Goal: Task Accomplishment & Management: Use online tool/utility

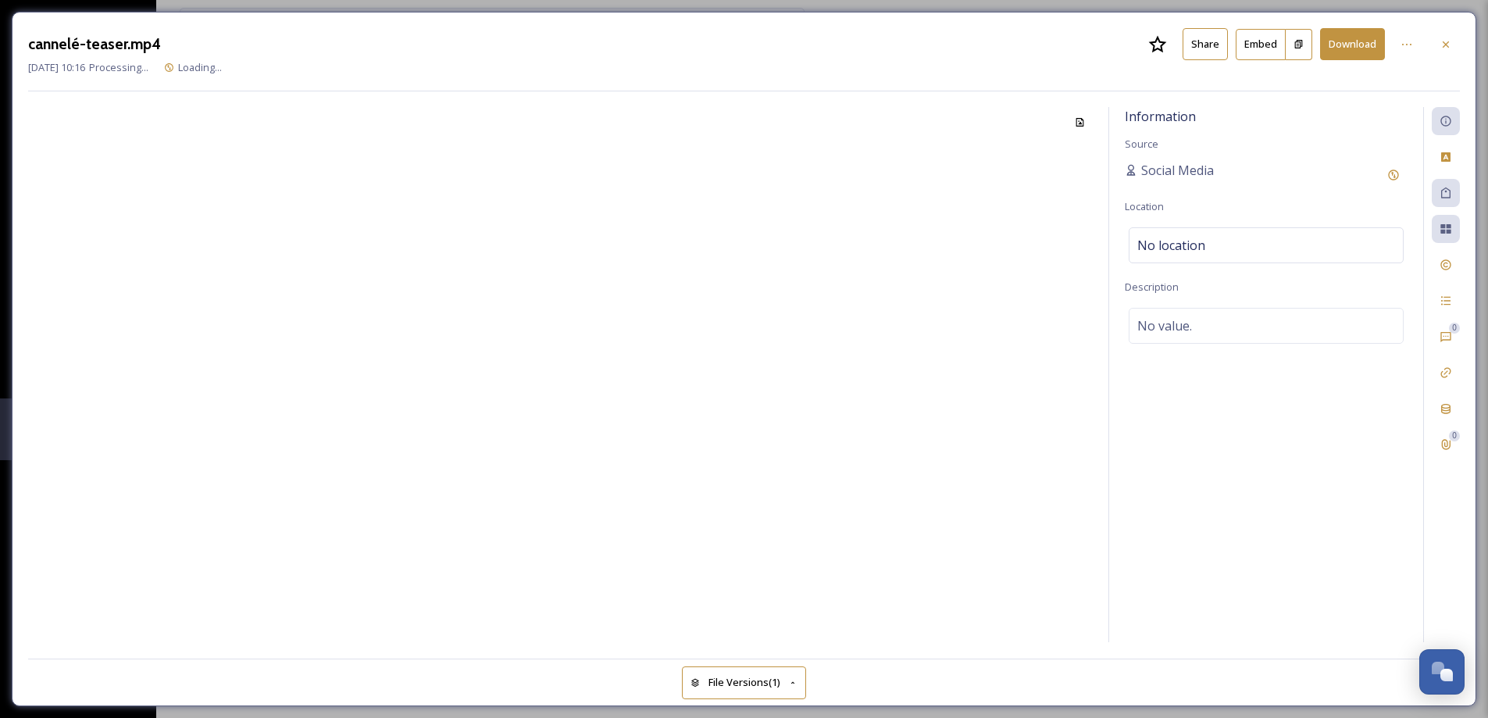
scroll to position [2198, 0]
click at [1447, 45] on icon at bounding box center [1446, 44] width 6 height 6
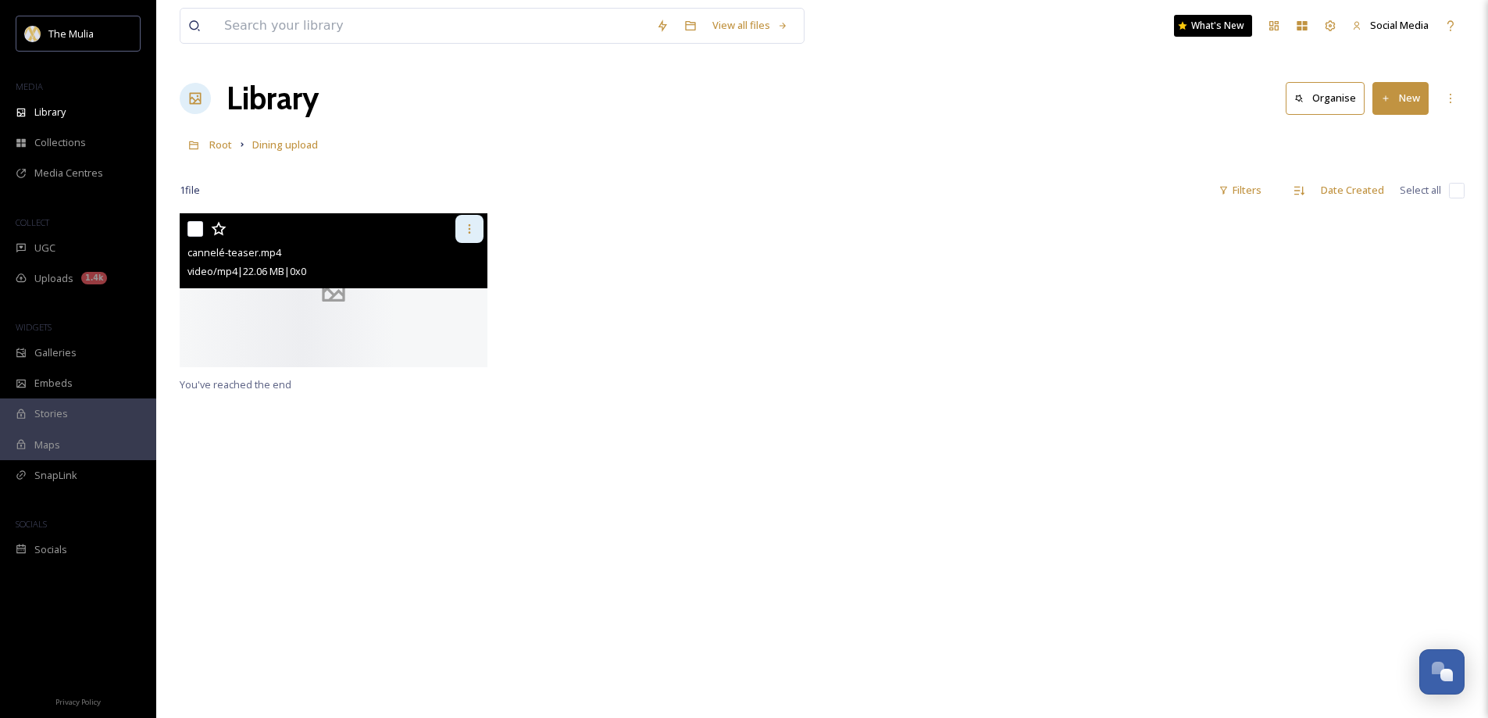
click at [479, 233] on div at bounding box center [469, 229] width 28 height 28
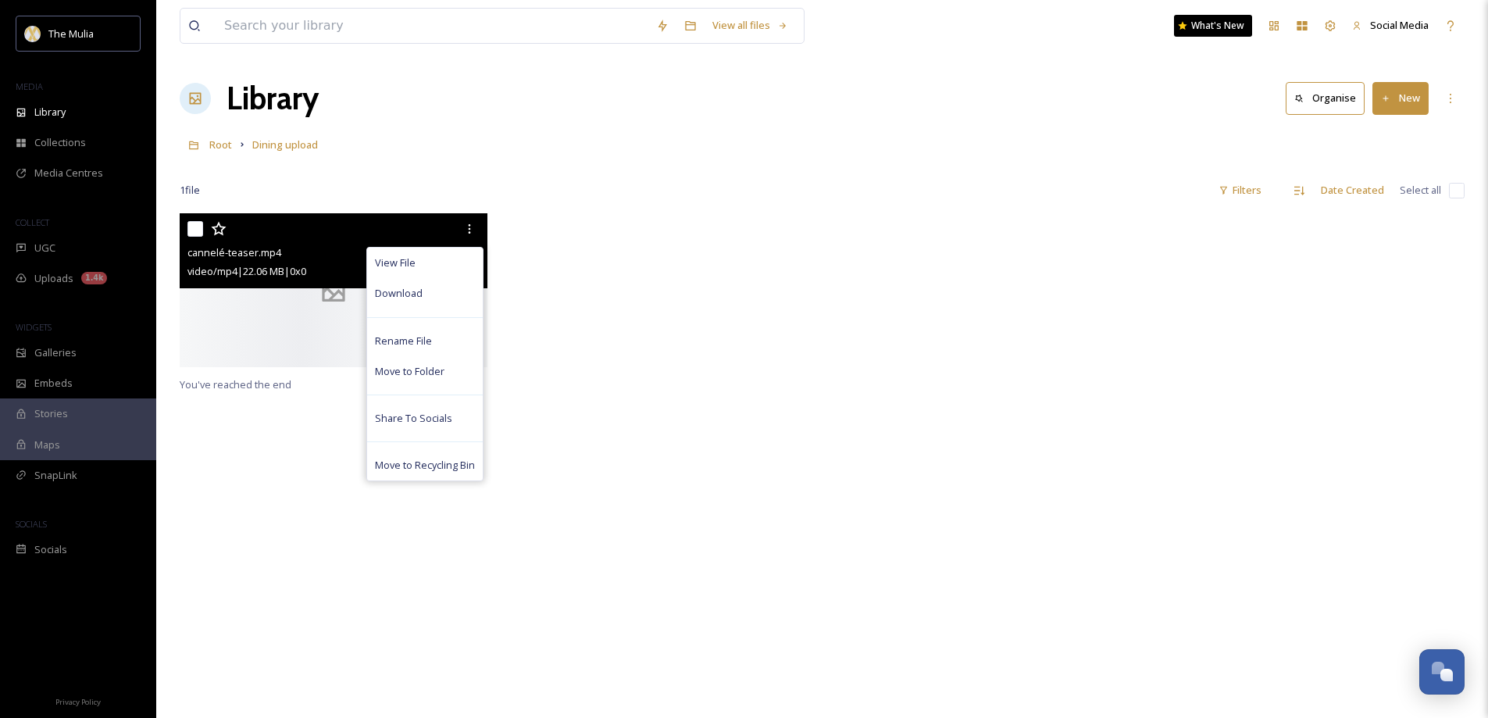
click at [190, 230] on input "checkbox" at bounding box center [195, 229] width 16 height 16
checkbox input "true"
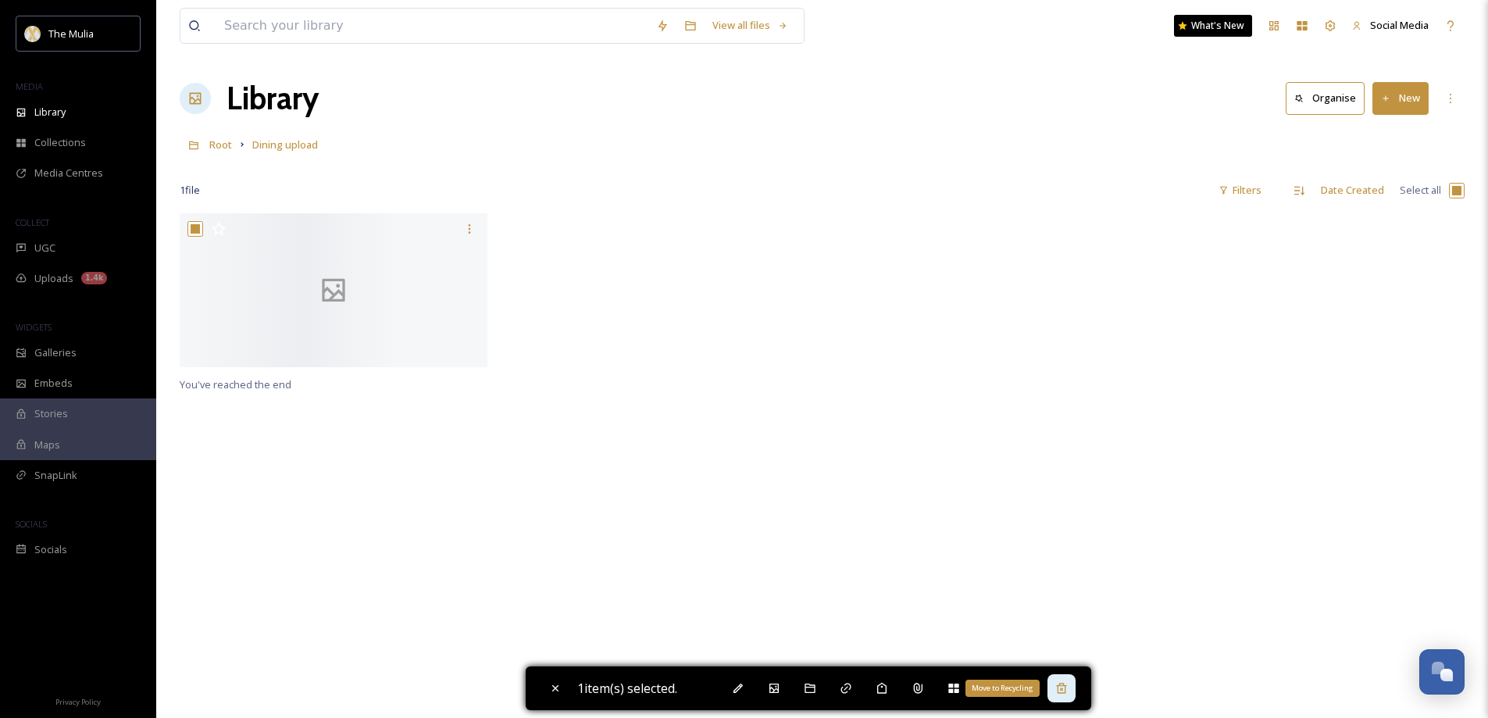
click at [1065, 687] on icon at bounding box center [1061, 688] width 12 height 12
checkbox input "false"
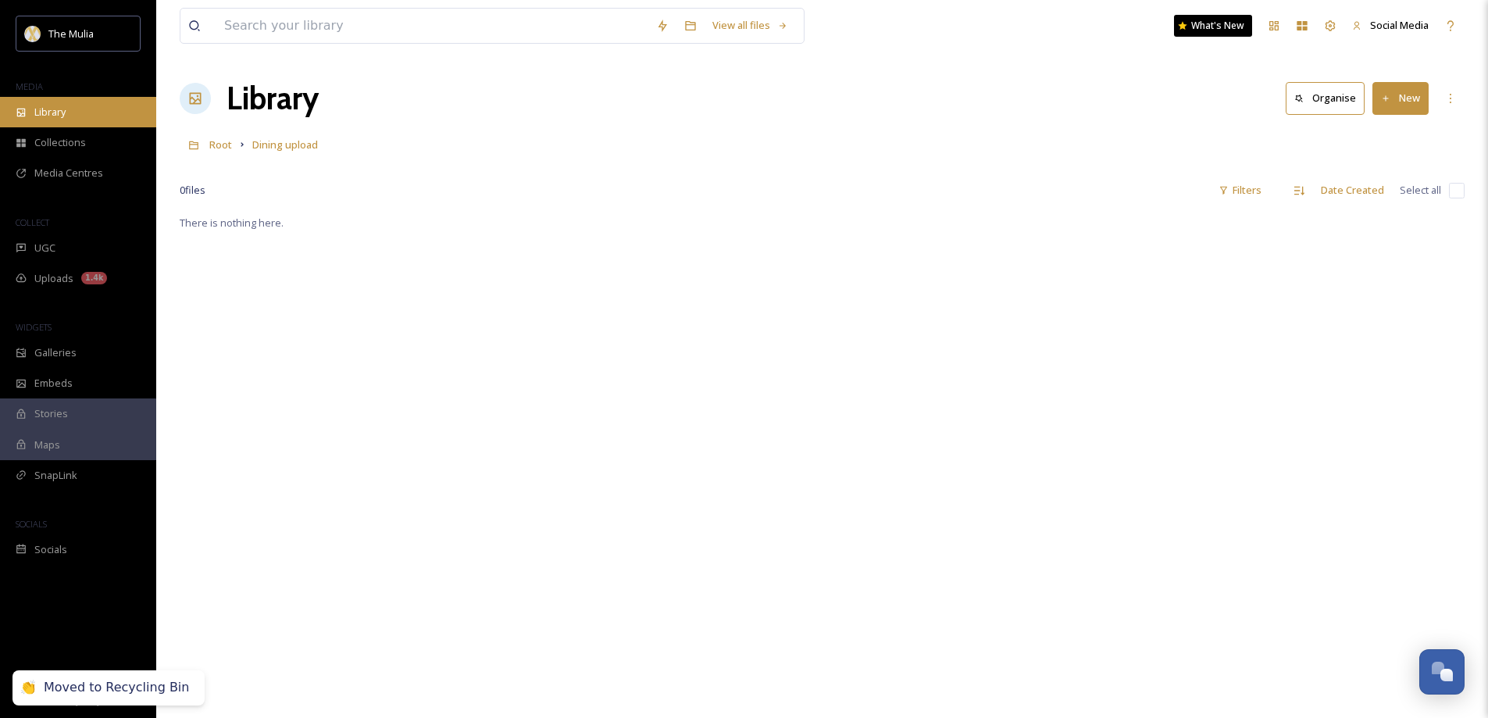
click at [60, 109] on span "Library" at bounding box center [49, 112] width 31 height 15
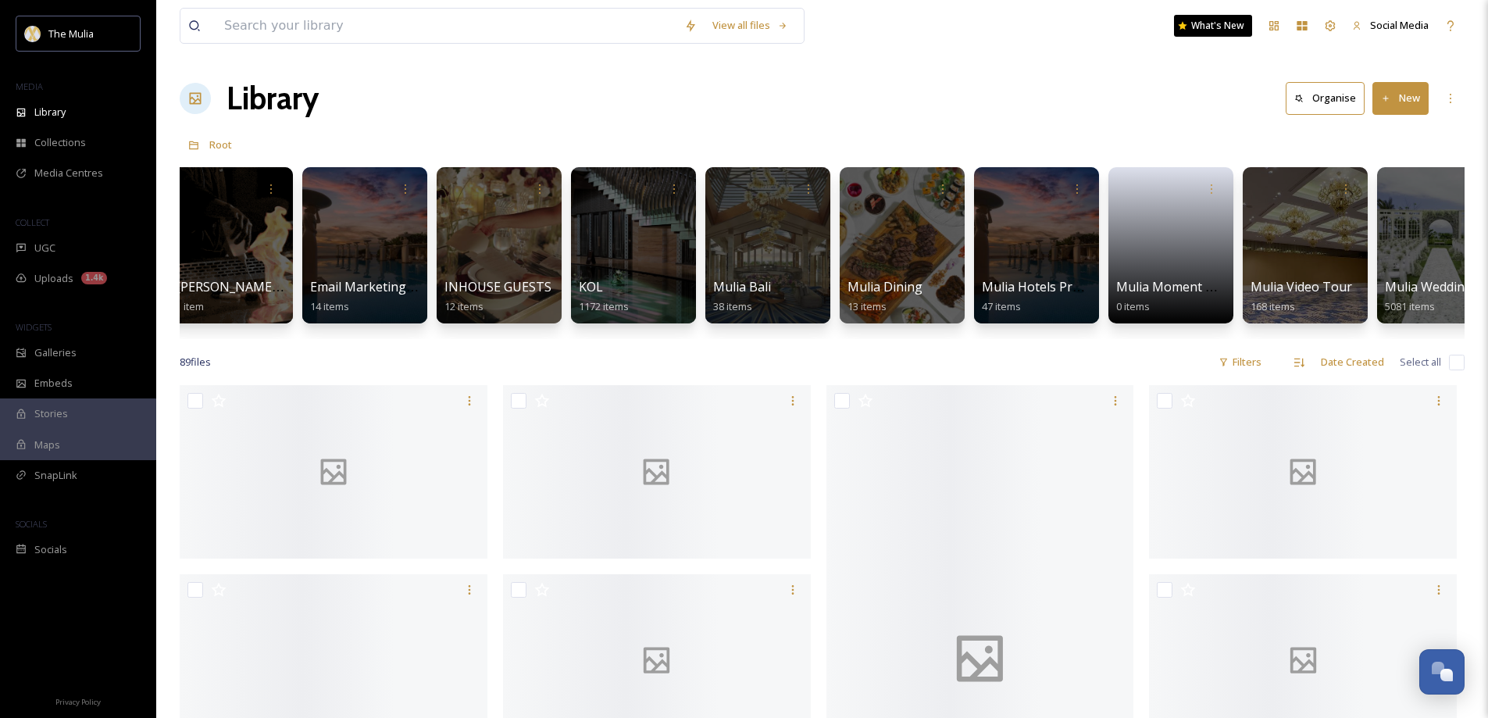
scroll to position [0, 848]
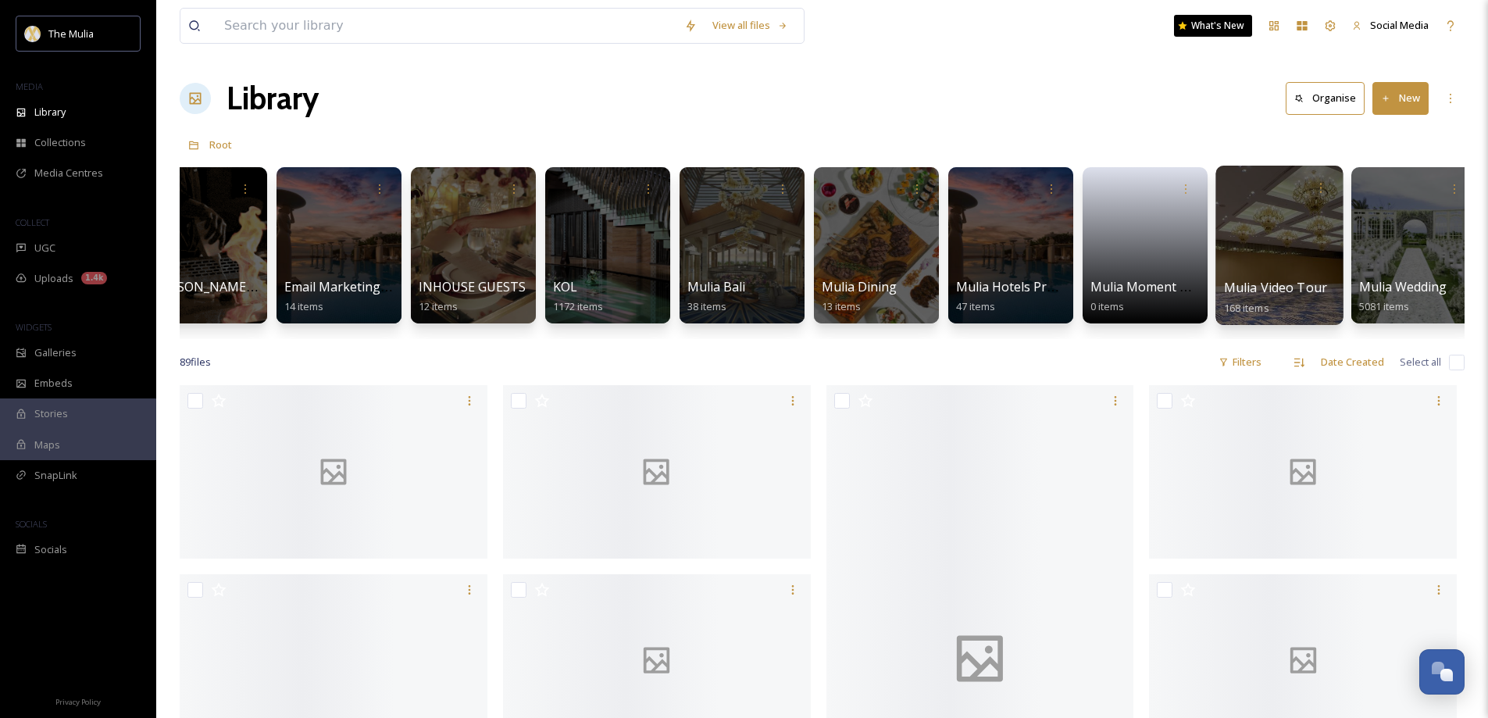
click at [1259, 291] on span "Mulia Video Tour" at bounding box center [1276, 287] width 104 height 17
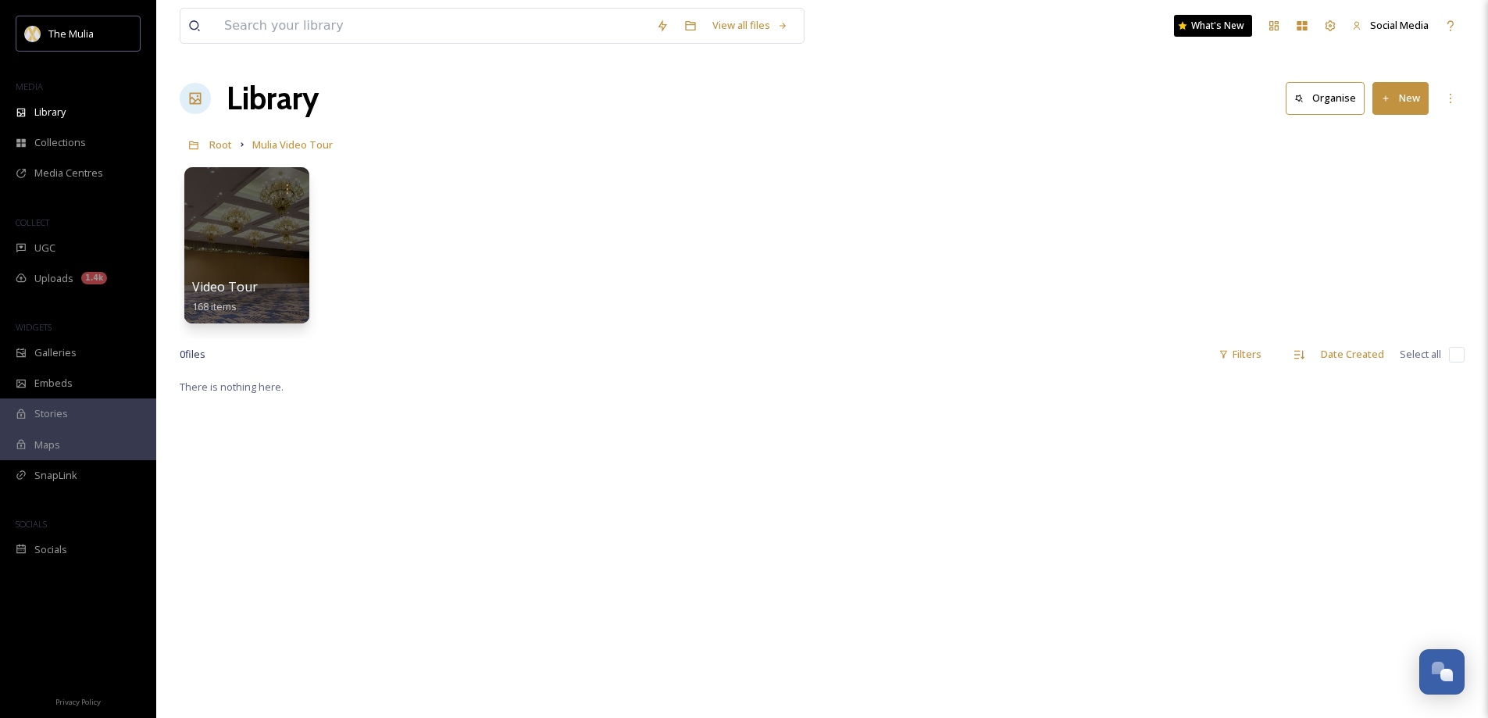
click at [1423, 95] on button "New" at bounding box center [1401, 98] width 56 height 32
click at [1390, 189] on span "Folder" at bounding box center [1383, 195] width 30 height 15
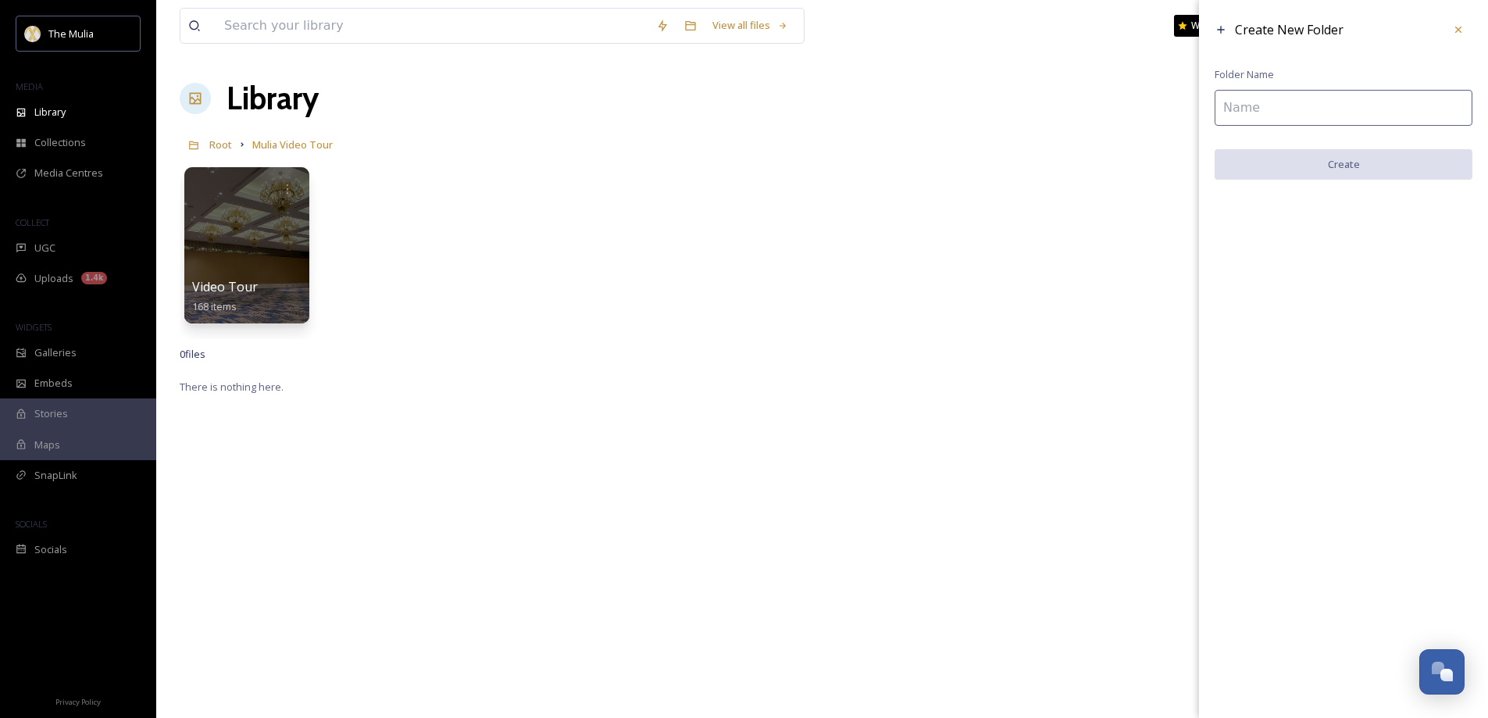
click at [1274, 101] on input at bounding box center [1344, 108] width 258 height 36
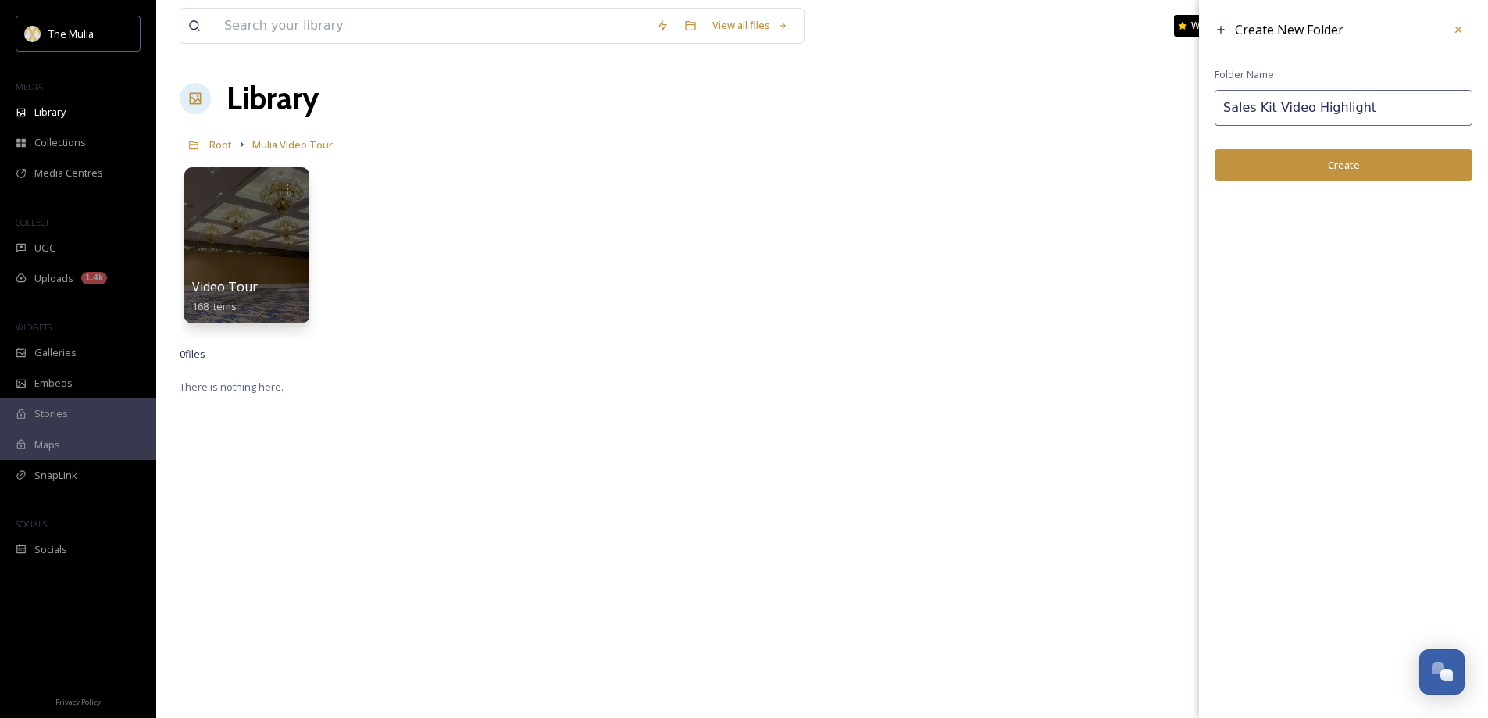
type input "Sales Kit Video Highlight"
click at [1334, 166] on button "Create" at bounding box center [1344, 165] width 258 height 32
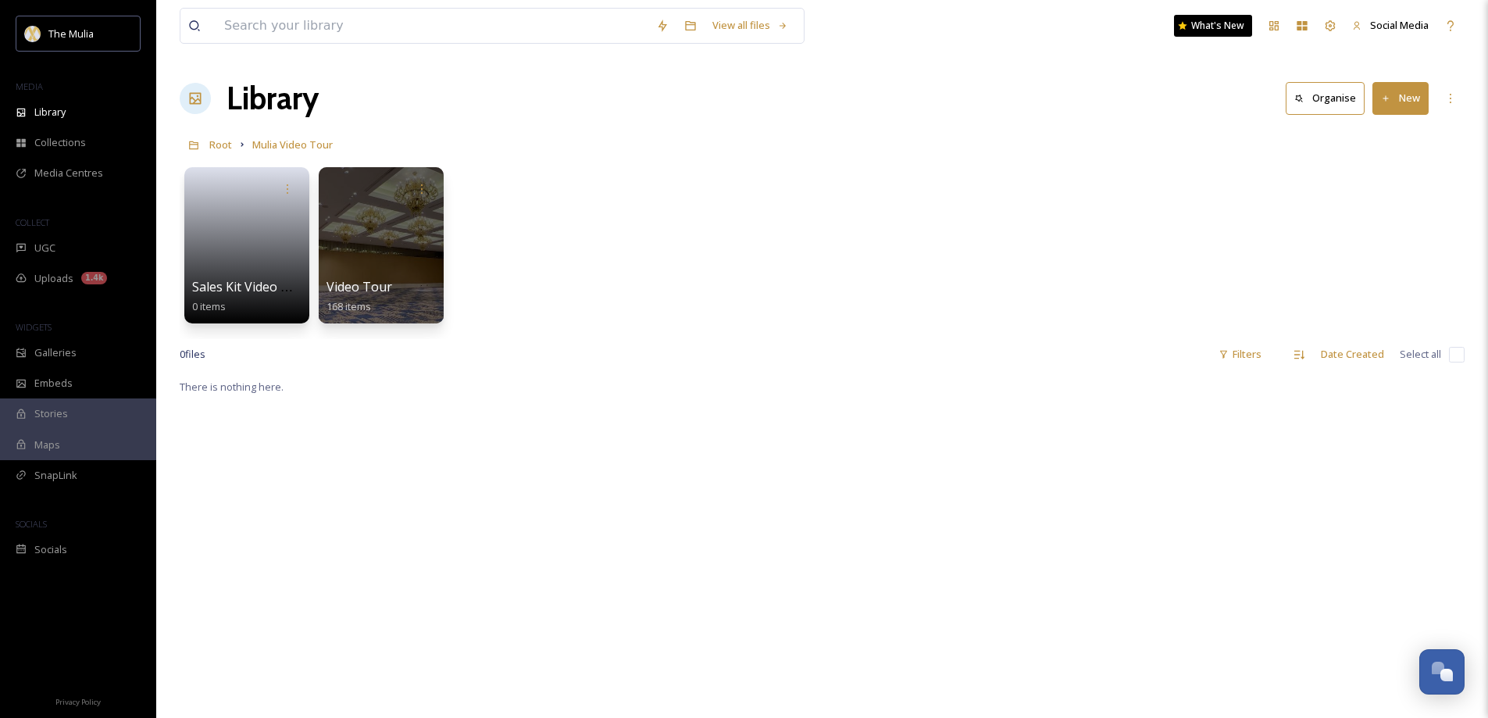
drag, startPoint x: 663, startPoint y: 277, endPoint x: 591, endPoint y: 269, distance: 73.2
click at [662, 277] on div "Sales Kit Video Highlight 0 items Video Tour 168 items" at bounding box center [822, 249] width 1285 height 180
click at [242, 284] on span "Sales Kit Video Highlight" at bounding box center [264, 287] width 146 height 17
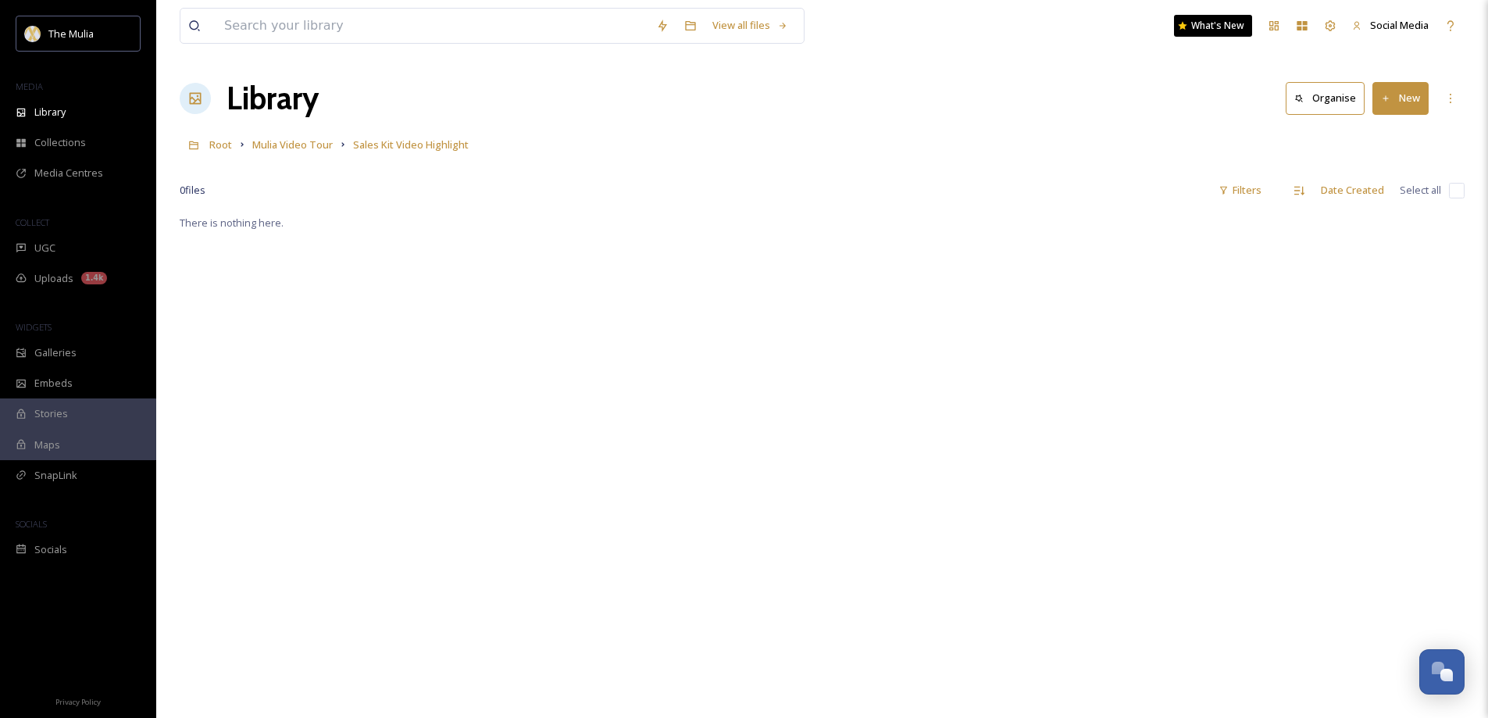
click at [1416, 93] on button "New" at bounding box center [1401, 98] width 56 height 32
click at [1395, 123] on div "File Upload" at bounding box center [1384, 135] width 88 height 30
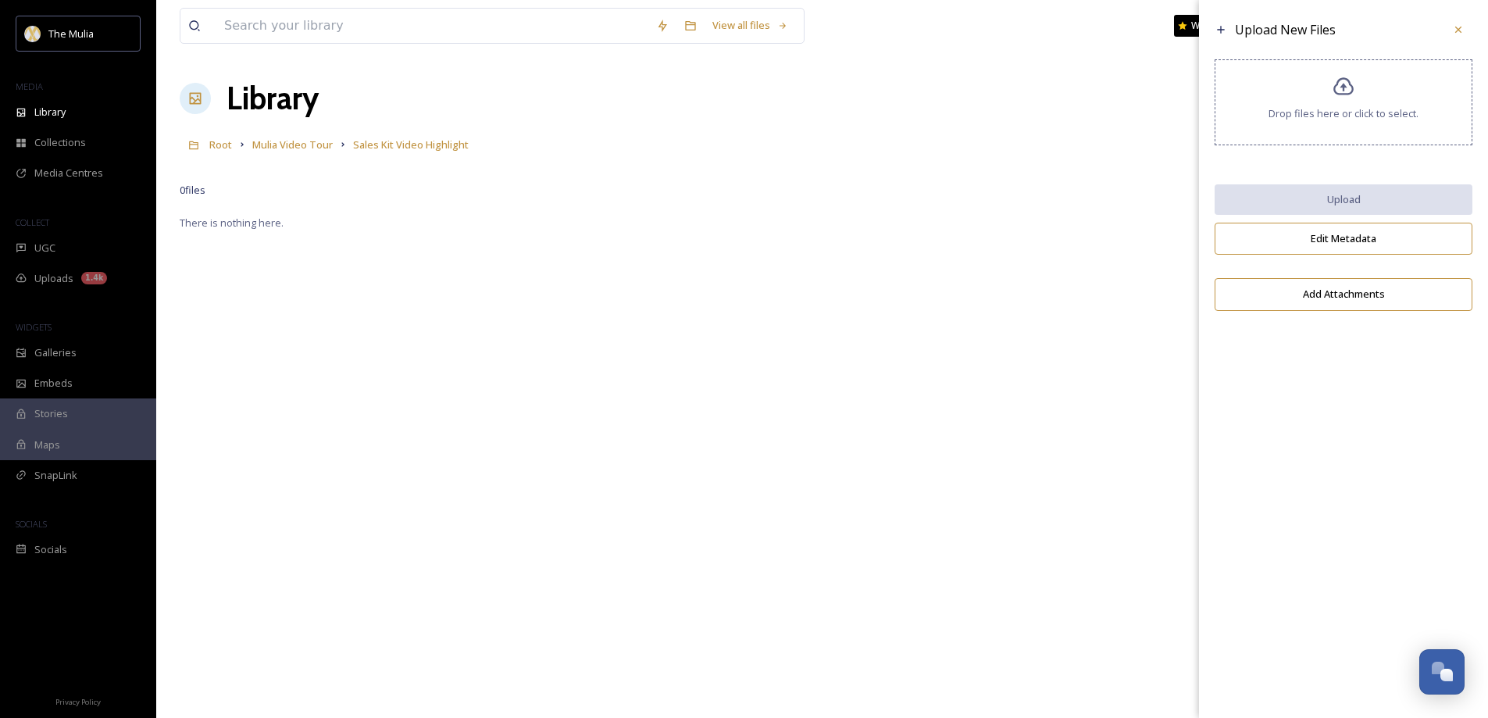
click at [1351, 95] on icon at bounding box center [1344, 87] width 23 height 23
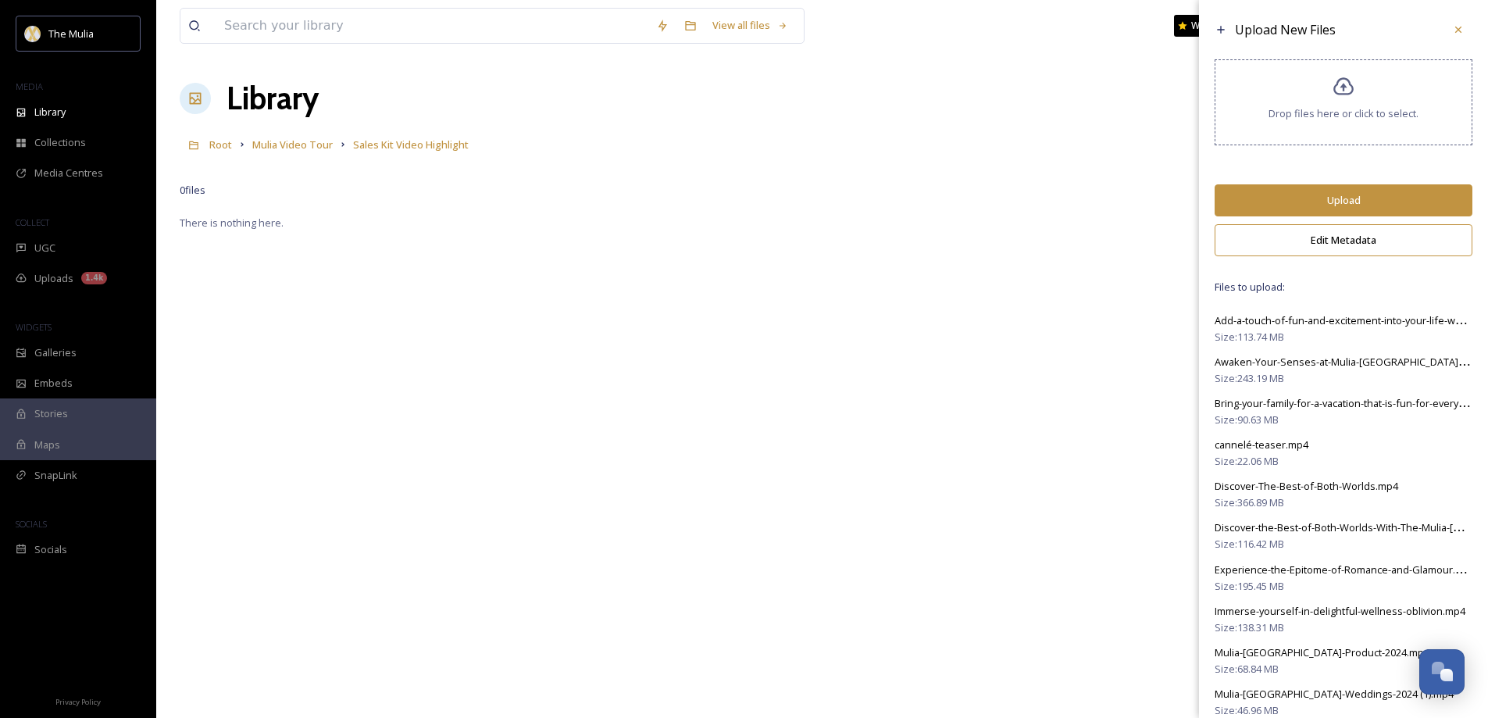
click at [1338, 200] on button "Upload" at bounding box center [1344, 200] width 258 height 32
